Goal: Book appointment/travel/reservation

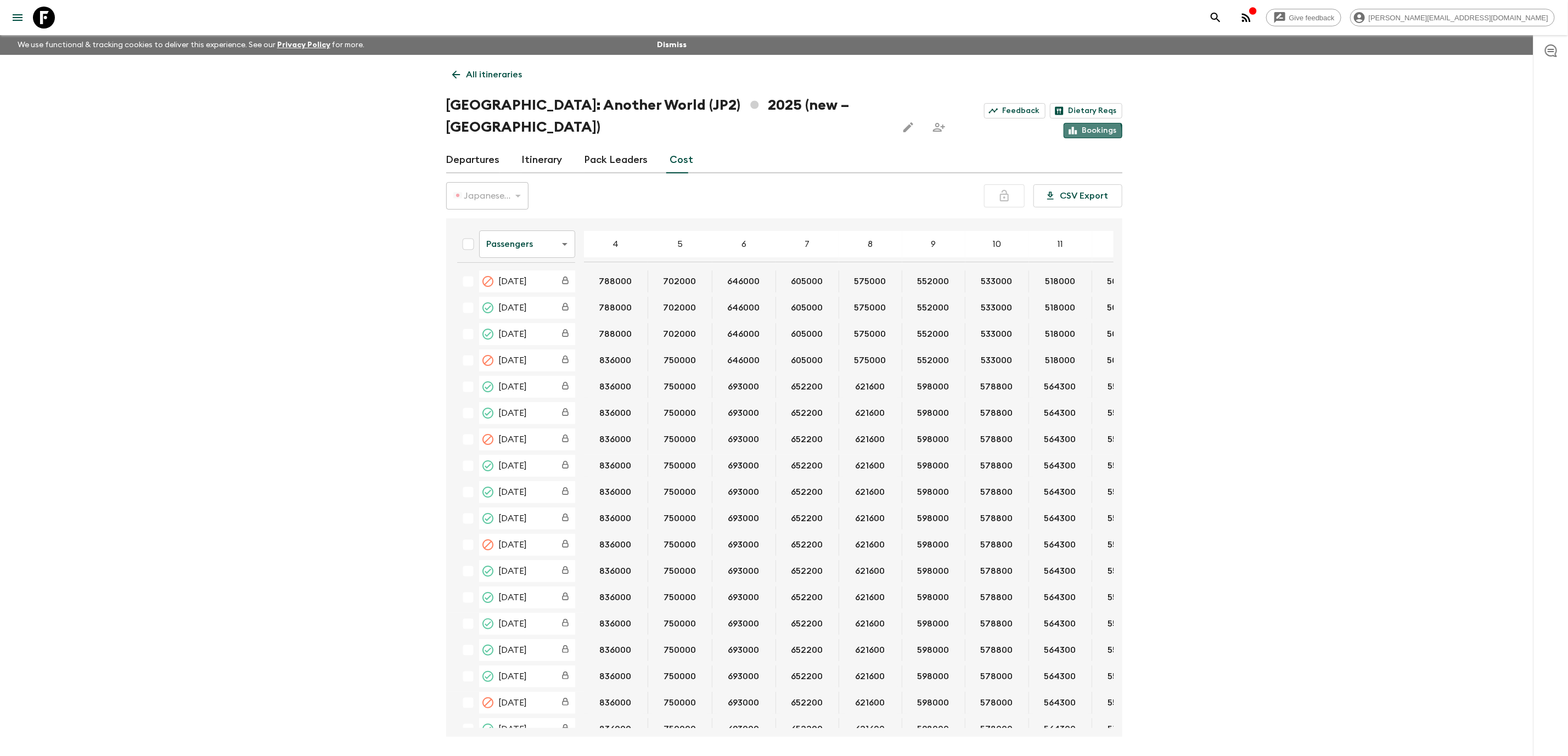
click at [1089, 123] on link "Bookings" at bounding box center [1093, 130] width 58 height 15
click at [1085, 123] on link "Bookings" at bounding box center [1093, 130] width 58 height 15
click at [535, 147] on link "Itinerary" at bounding box center [542, 160] width 41 height 27
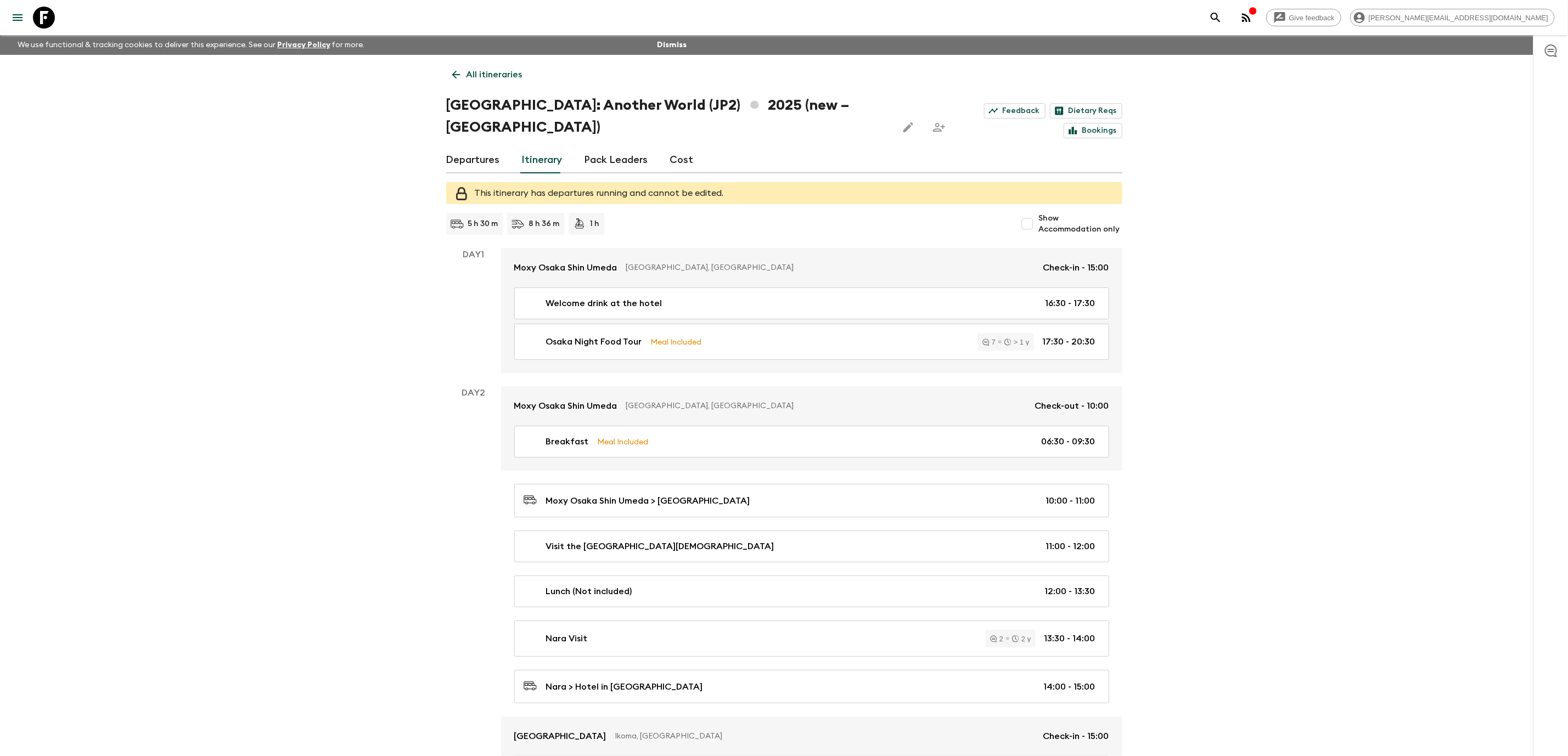
click at [44, 18] on icon at bounding box center [44, 18] width 22 height 22
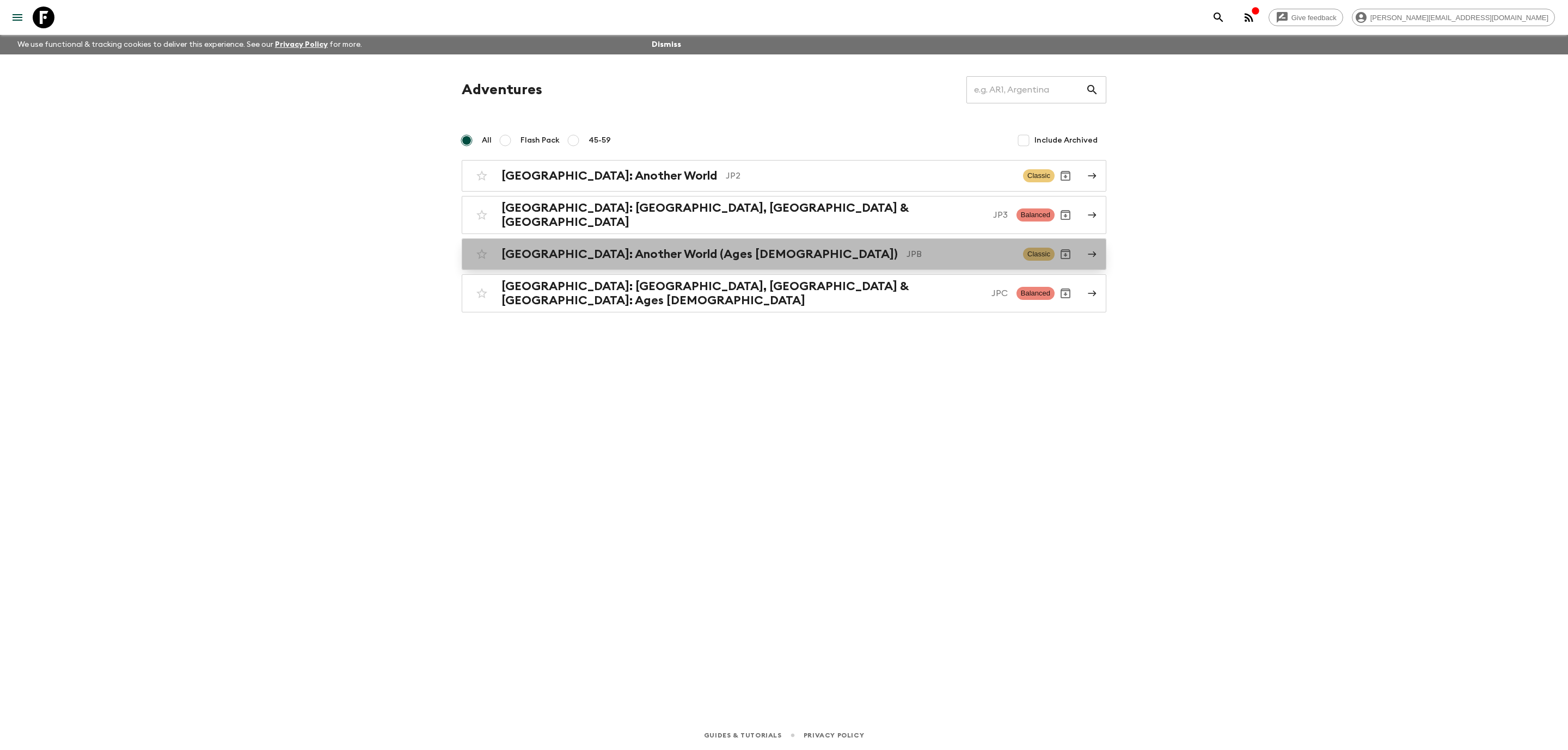
click at [662, 249] on h2 "[GEOGRAPHIC_DATA]: Another World (Ages [DEMOGRAPHIC_DATA])" at bounding box center [699, 254] width 396 height 14
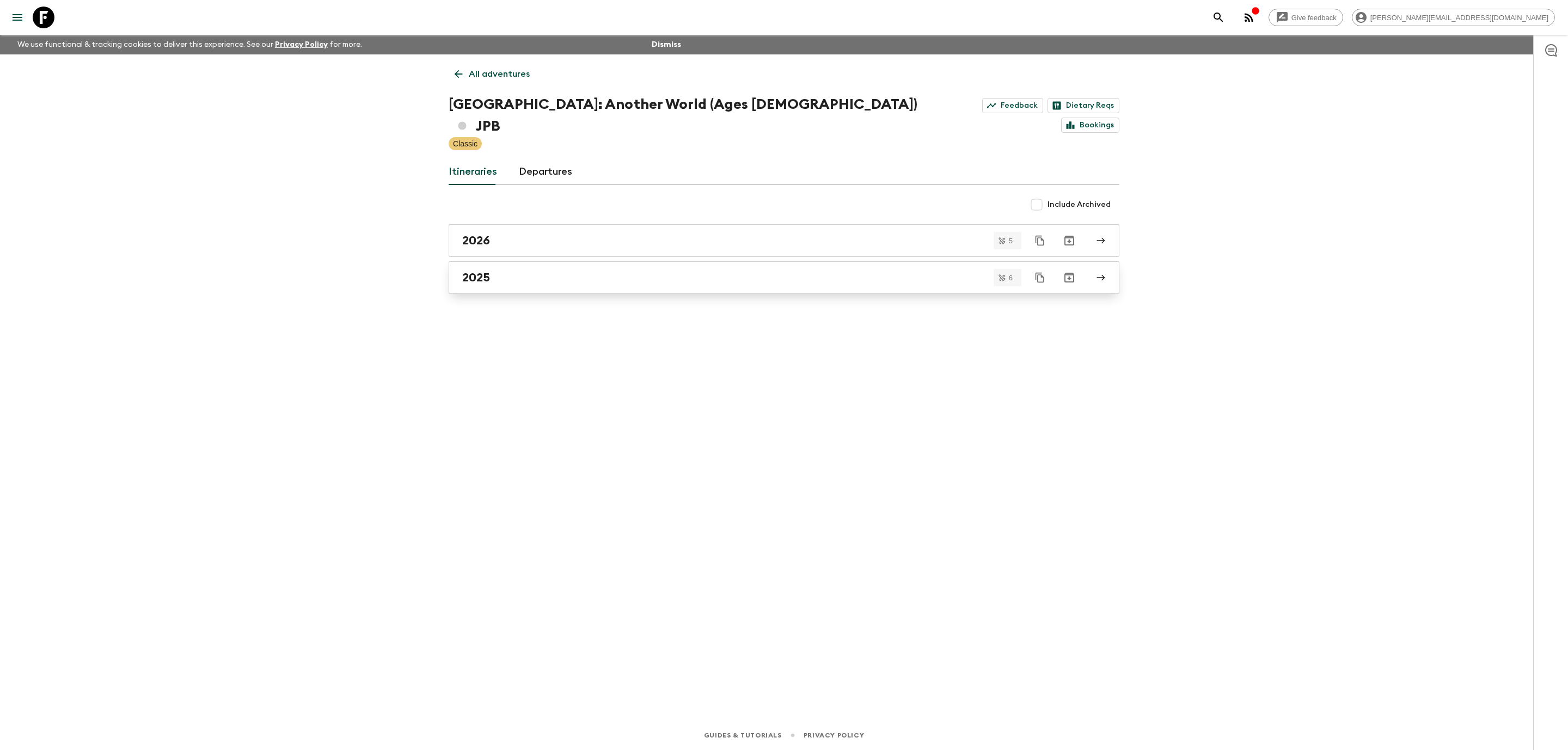
click at [616, 270] on div "2025" at bounding box center [773, 277] width 623 height 14
